Goal: Task Accomplishment & Management: Manage account settings

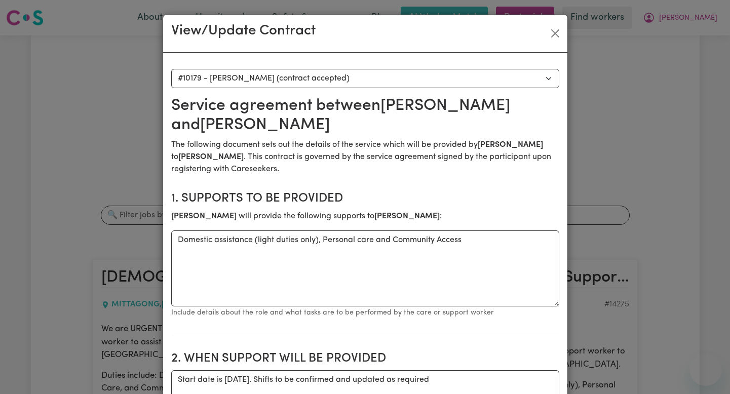
select select "9791"
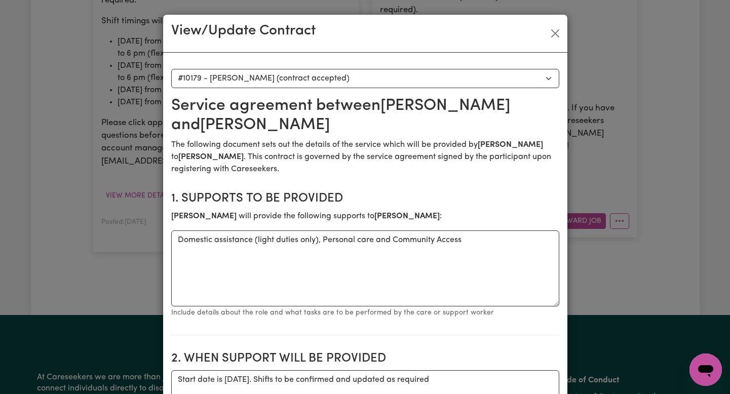
scroll to position [987, 0]
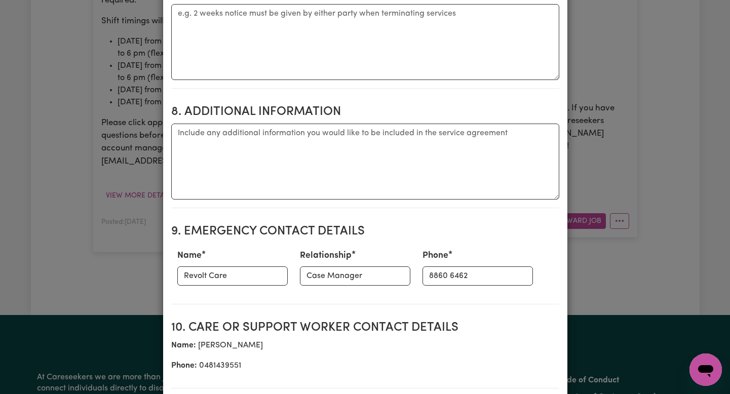
click at [691, 39] on div "View/Update Contract Select a contract to view Select a care worker to view con…" at bounding box center [365, 197] width 730 height 394
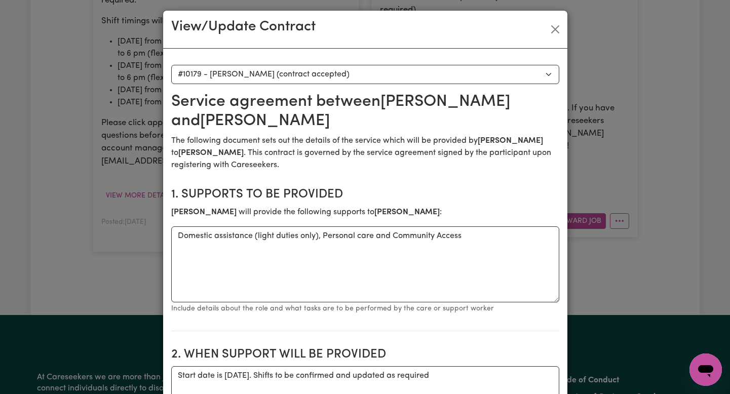
scroll to position [0, 0]
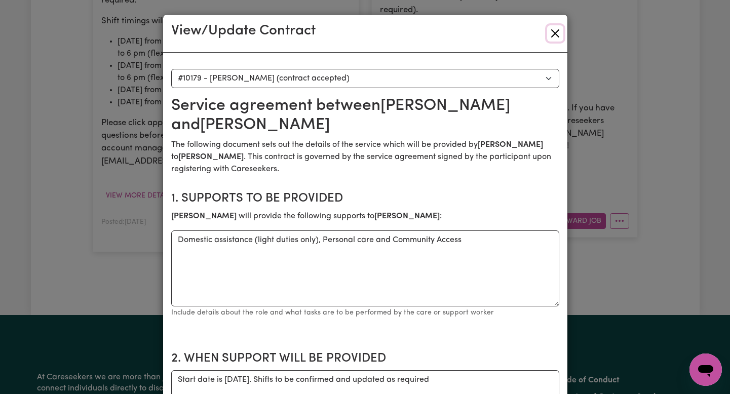
click at [550, 34] on button "Close" at bounding box center [555, 33] width 16 height 16
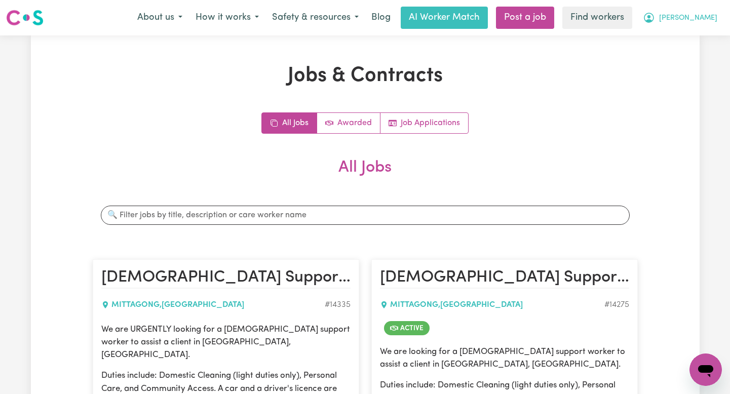
click at [695, 16] on span "Donna" at bounding box center [688, 18] width 58 height 11
click at [676, 56] on link "Logout" at bounding box center [684, 58] width 80 height 19
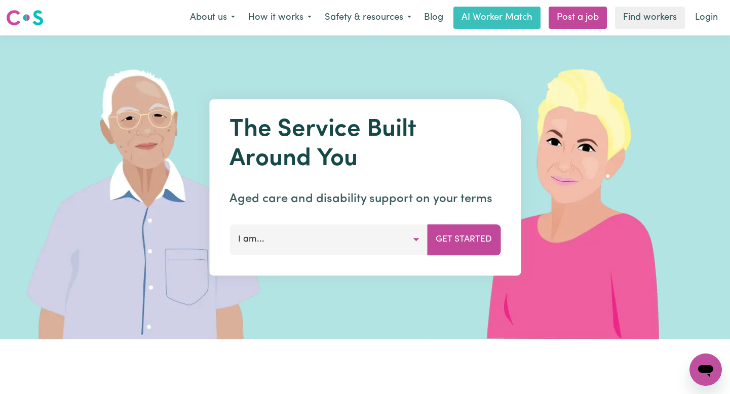
click at [707, 15] on link "Login" at bounding box center [706, 18] width 35 height 22
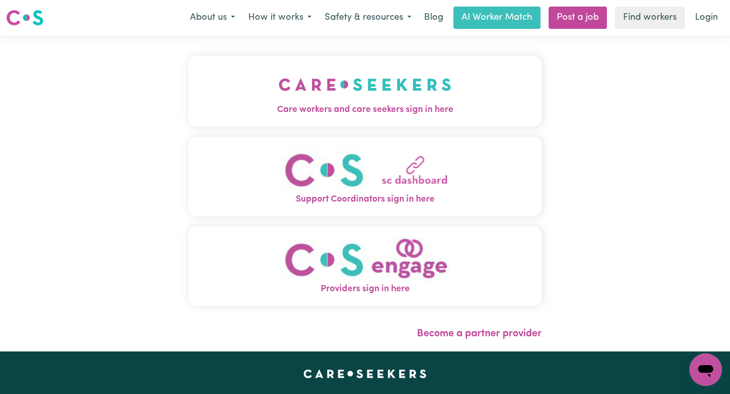
click at [296, 119] on button "Care workers and care seekers sign in here" at bounding box center [365, 91] width 353 height 71
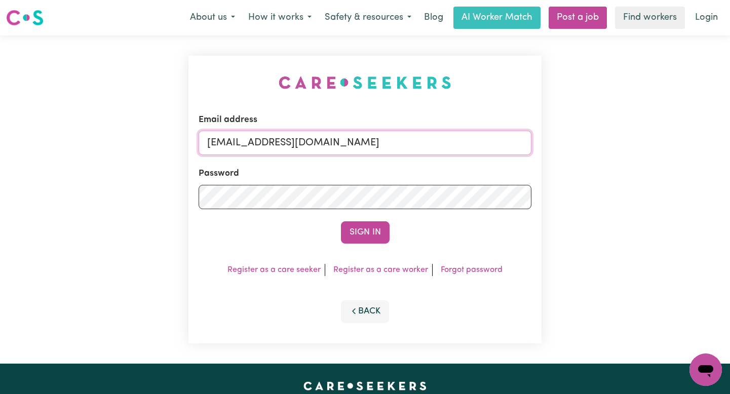
drag, startPoint x: 471, startPoint y: 142, endPoint x: 265, endPoint y: 143, distance: 206.2
click at [265, 143] on input "superuser~MarkLifeful@careseekers.com.au" at bounding box center [365, 143] width 333 height 24
paste input "HeatherWilliamsonBIHC@careseekers.com.au"
type input "superuser~HeatherWilliamsonBIHC@careseekers.com.au"
click at [341, 221] on button "Sign In" at bounding box center [365, 232] width 49 height 22
